Goal: Browse casually: Explore the website without a specific task or goal

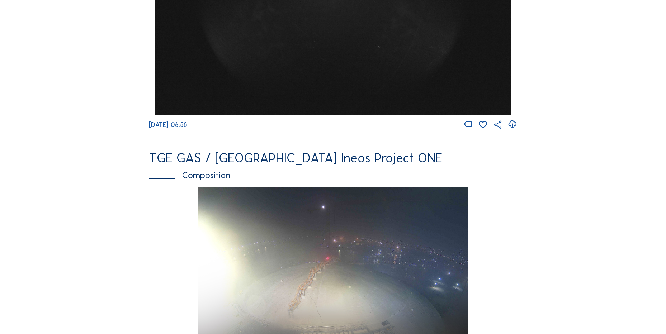
scroll to position [897, 0]
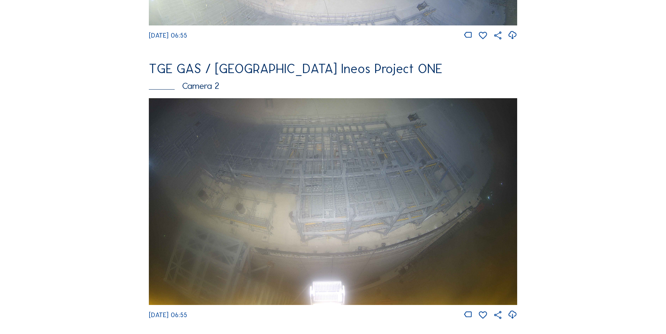
scroll to position [440, 0]
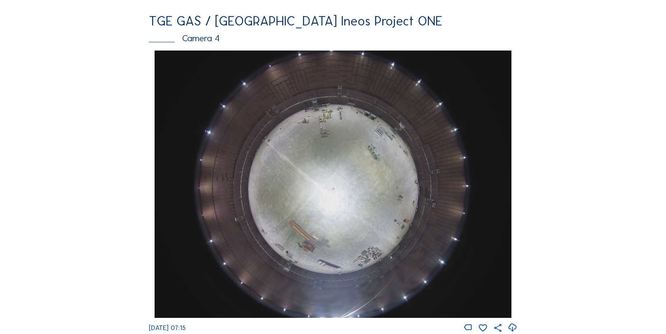
scroll to position [717, 0]
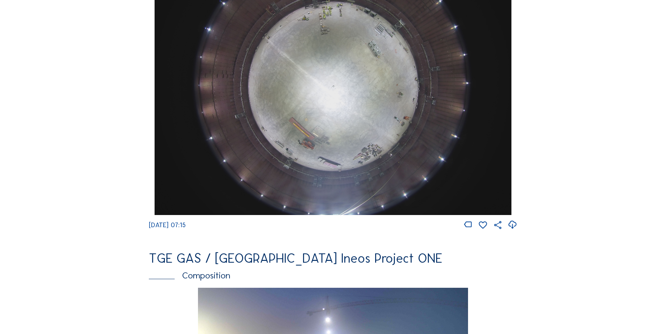
click at [511, 231] on icon at bounding box center [513, 225] width 10 height 12
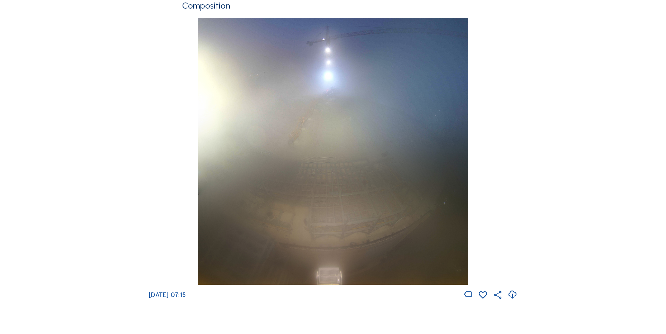
scroll to position [1112, 0]
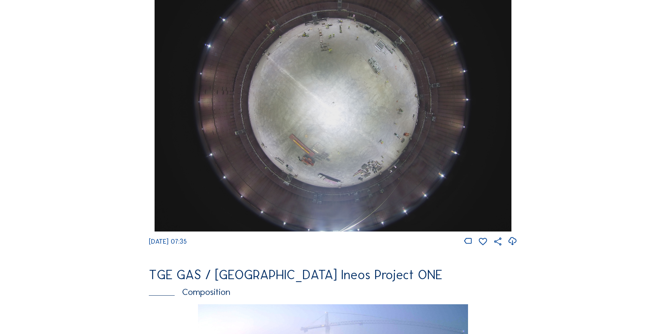
scroll to position [646, 0]
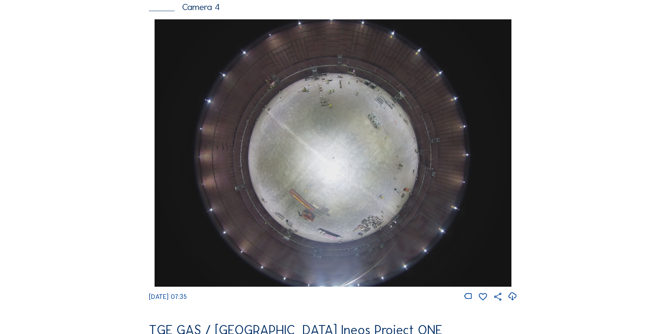
drag, startPoint x: 79, startPoint y: 192, endPoint x: 93, endPoint y: 134, distance: 60.0
click at [79, 190] on div "Cameras Timelapses My C-Site Feed Photo Show Map Search Fullscreen TGE GAS / An…" at bounding box center [333, 155] width 666 height 1603
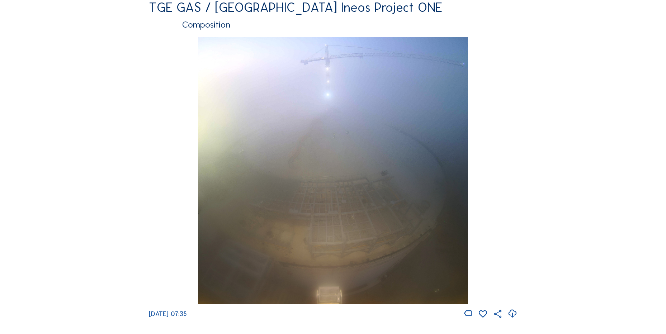
scroll to position [1148, 0]
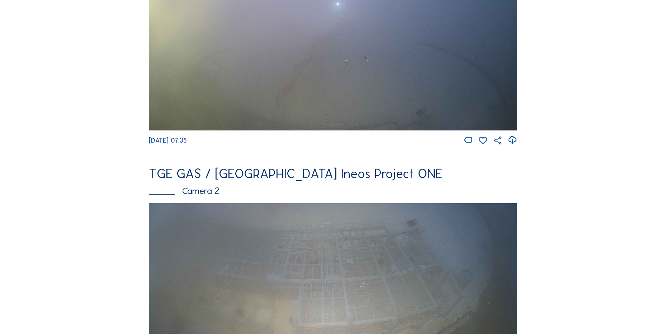
scroll to position [179, 0]
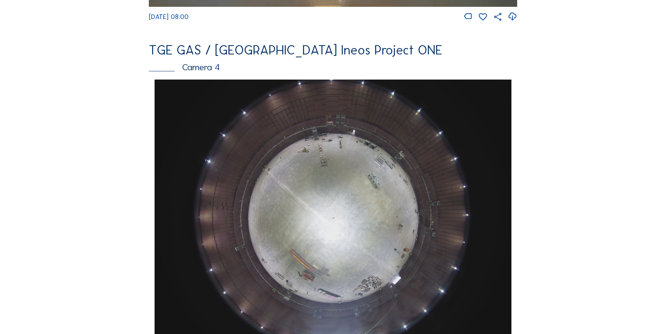
scroll to position [646, 0]
